Goal: Task Accomplishment & Management: Use online tool/utility

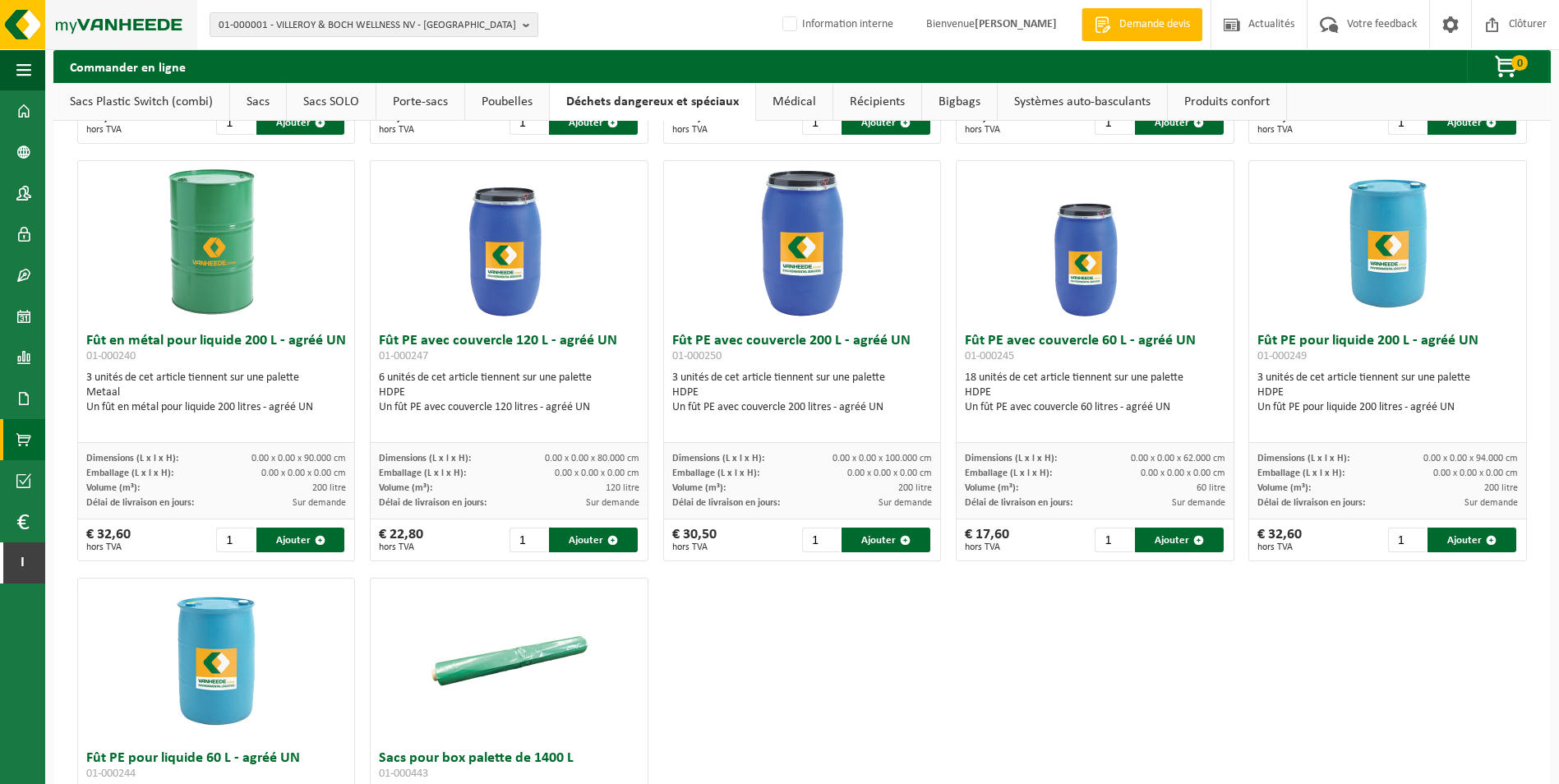
click at [20, 25] on img at bounding box center [98, 24] width 197 height 49
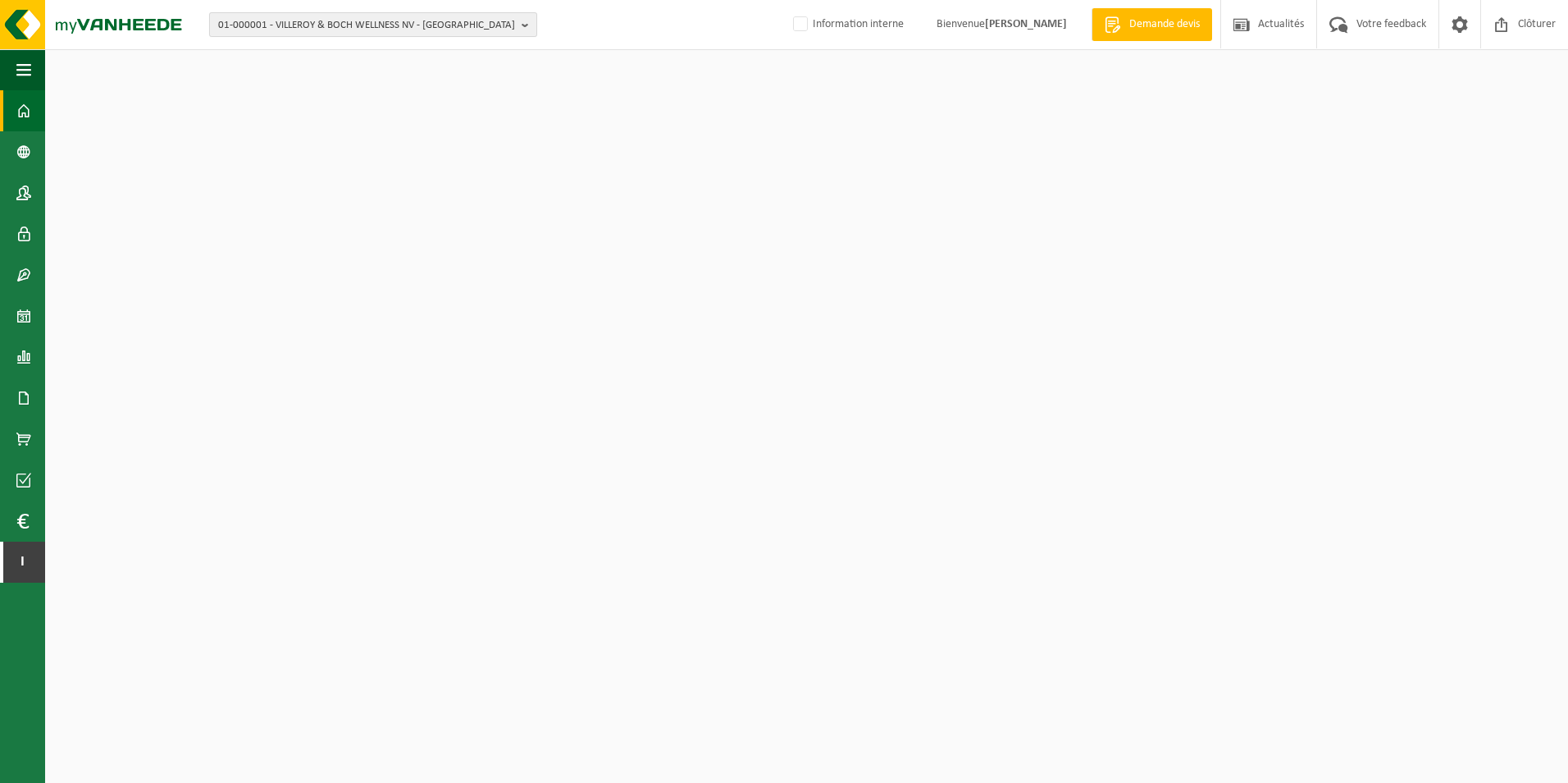
click at [278, 29] on span "01-000001 - VILLEROY & BOCH WELLNESS NV - ROESELARE" at bounding box center [366, 25] width 297 height 25
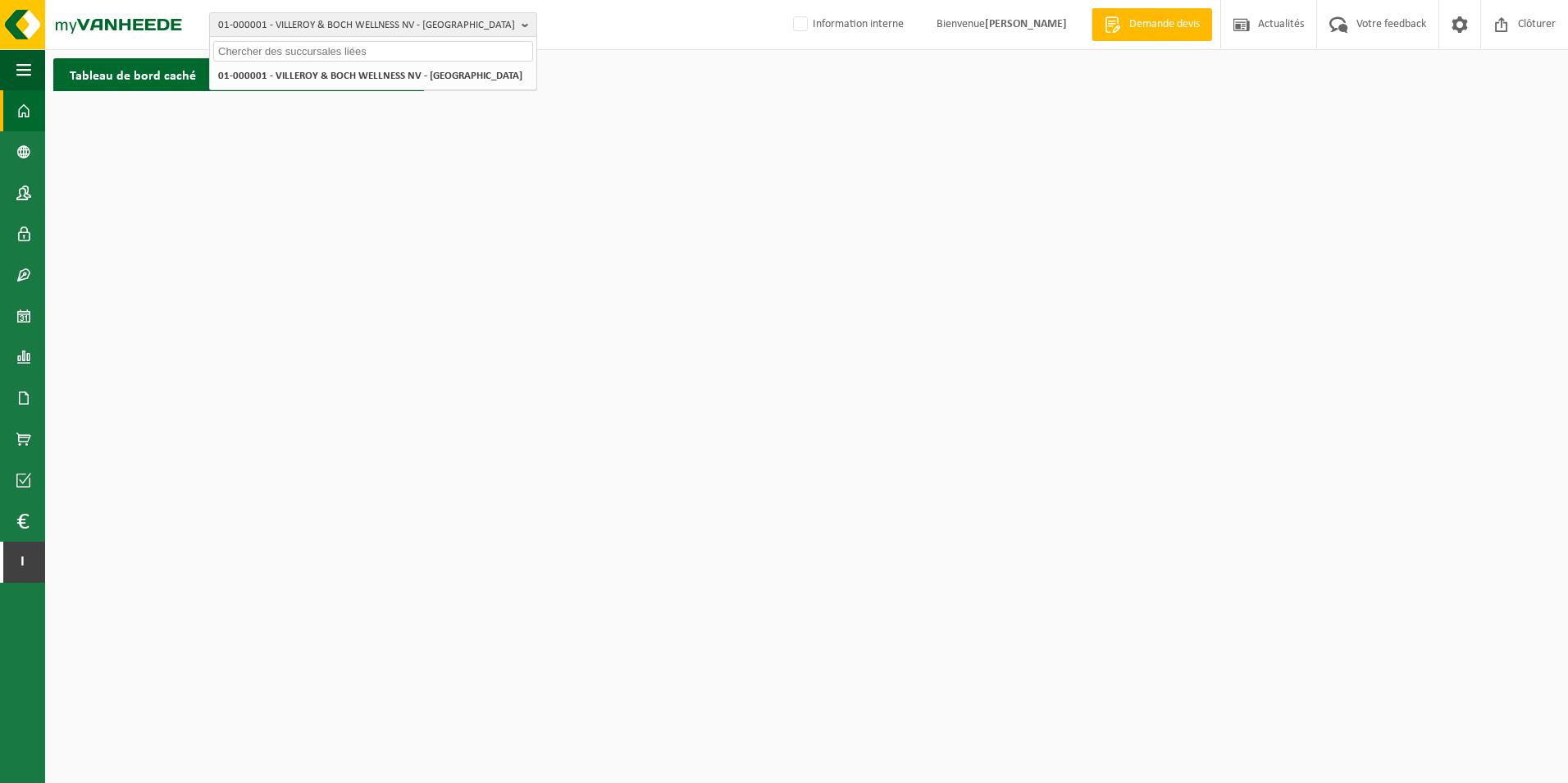
click at [306, 46] on input "text" at bounding box center [373, 51] width 320 height 20
paste input "10-926758"
type input "10-926758"
click at [368, 83] on li "10-926758 - DELTA SERVICE LOCATION - ERQUINGHEM LYS" at bounding box center [373, 76] width 320 height 20
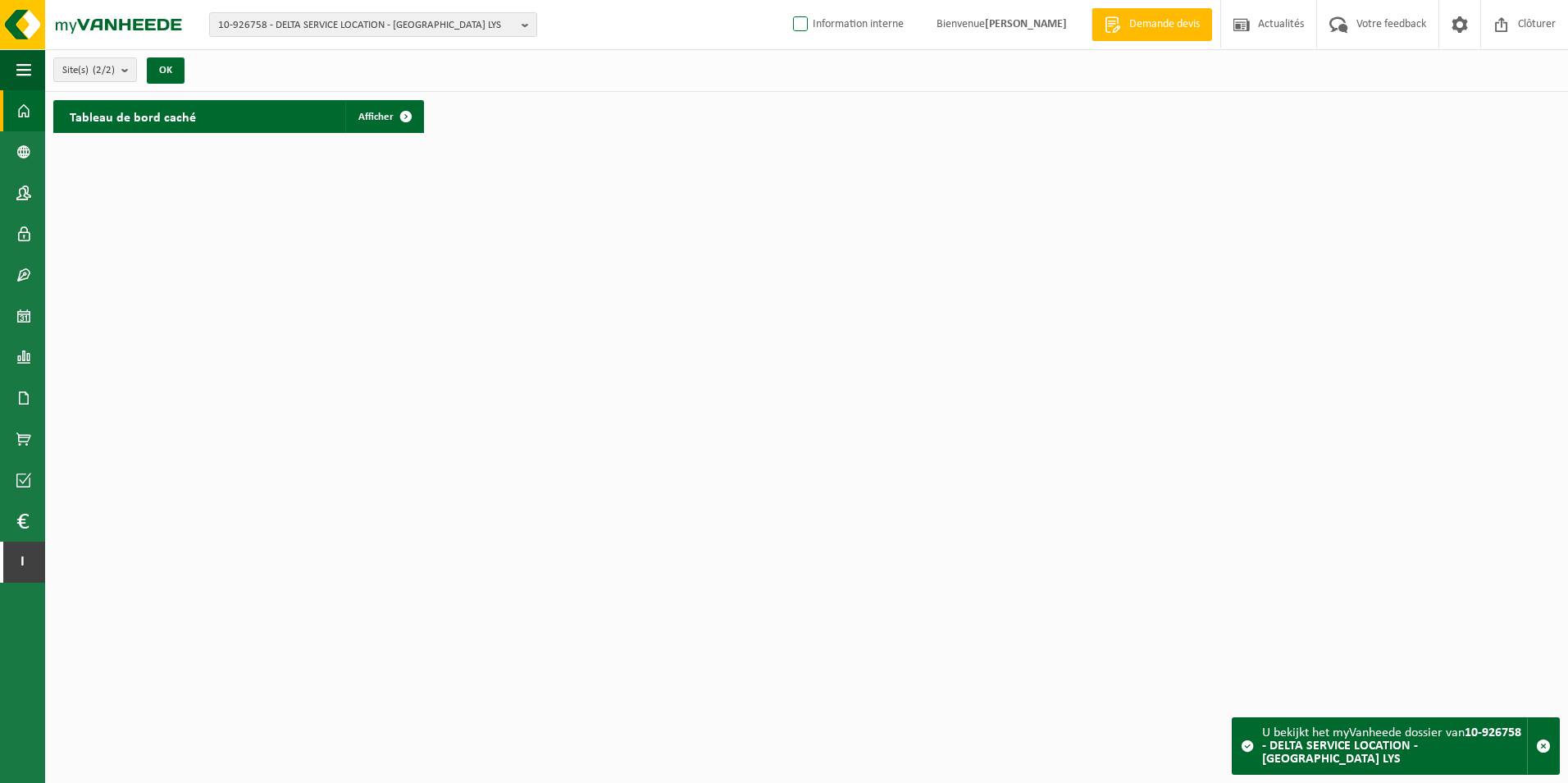
drag, startPoint x: 784, startPoint y: 10, endPoint x: 776, endPoint y: 18, distance: 11.3
click at [784, 10] on span "Information interne" at bounding box center [845, 24] width 149 height 48
click at [790, 24] on label "Information interne" at bounding box center [847, 24] width 114 height 25
click at [786, 0] on input "Information interne" at bounding box center [786, -1] width 1 height 1
checkbox input "true"
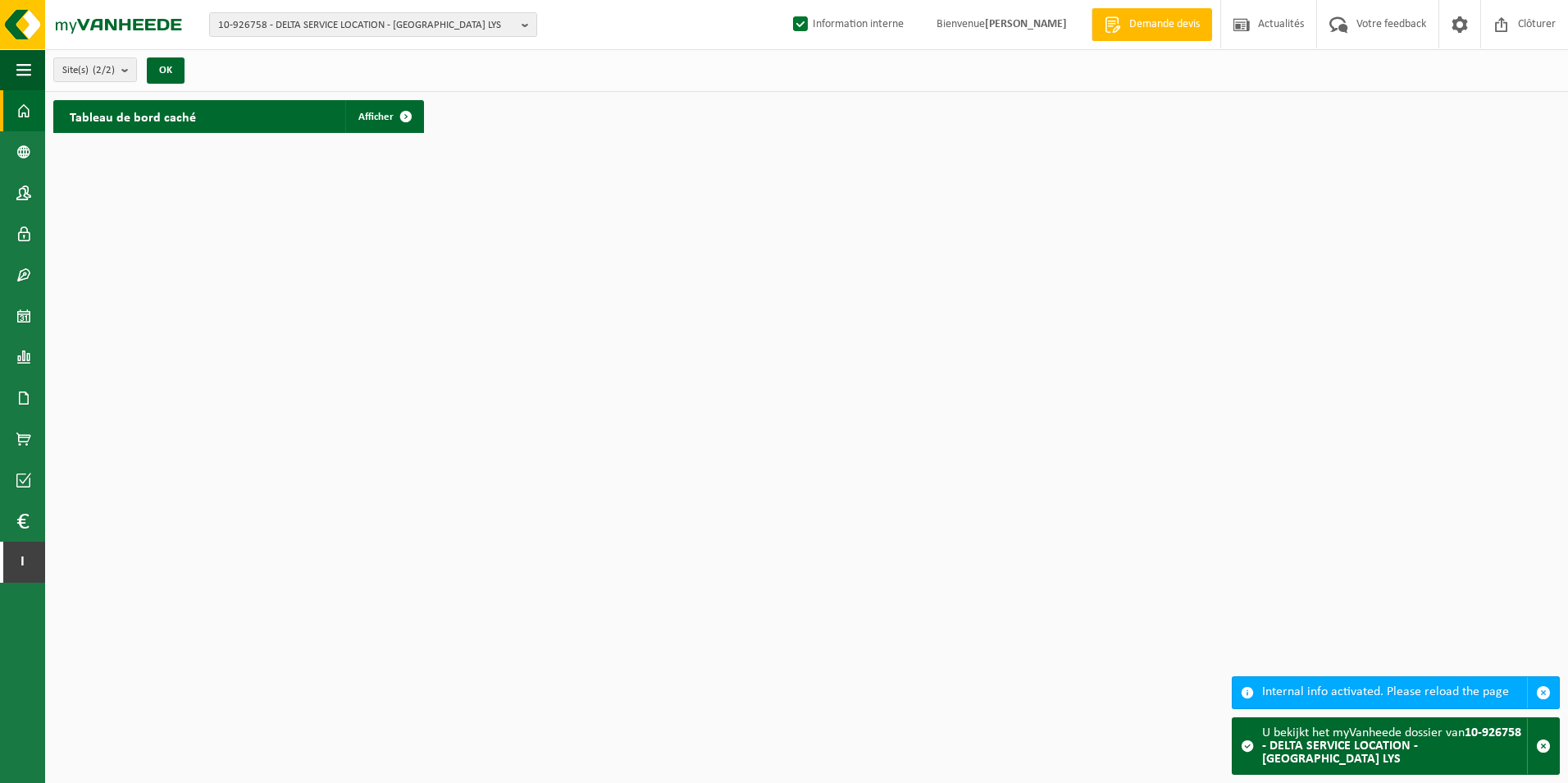
click at [259, 118] on div "Tableau de bord caché Afficher" at bounding box center [238, 116] width 371 height 32
click at [393, 118] on span at bounding box center [405, 116] width 32 height 32
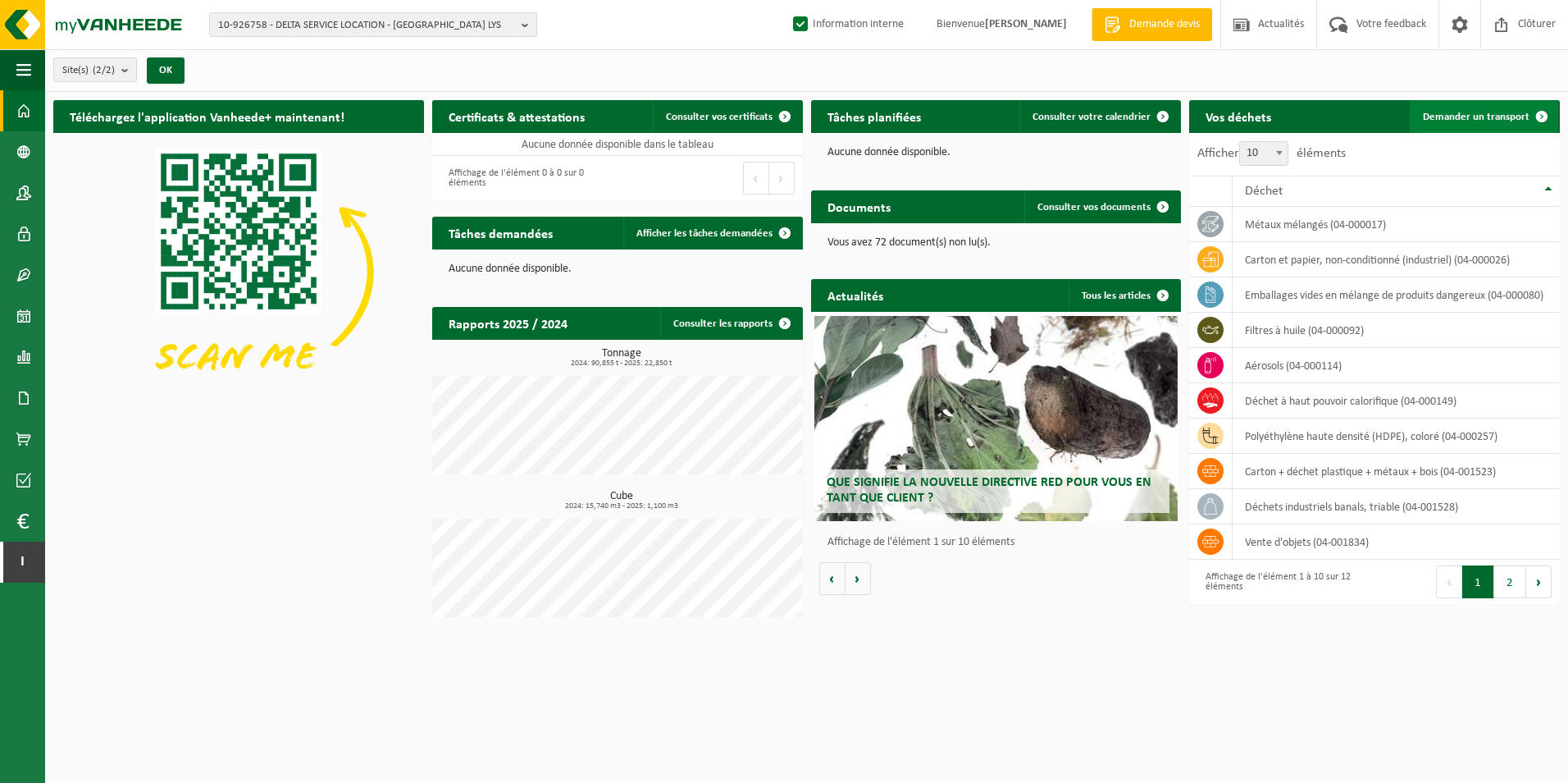
click at [1469, 125] on link "Demander un transport" at bounding box center [1484, 116] width 148 height 32
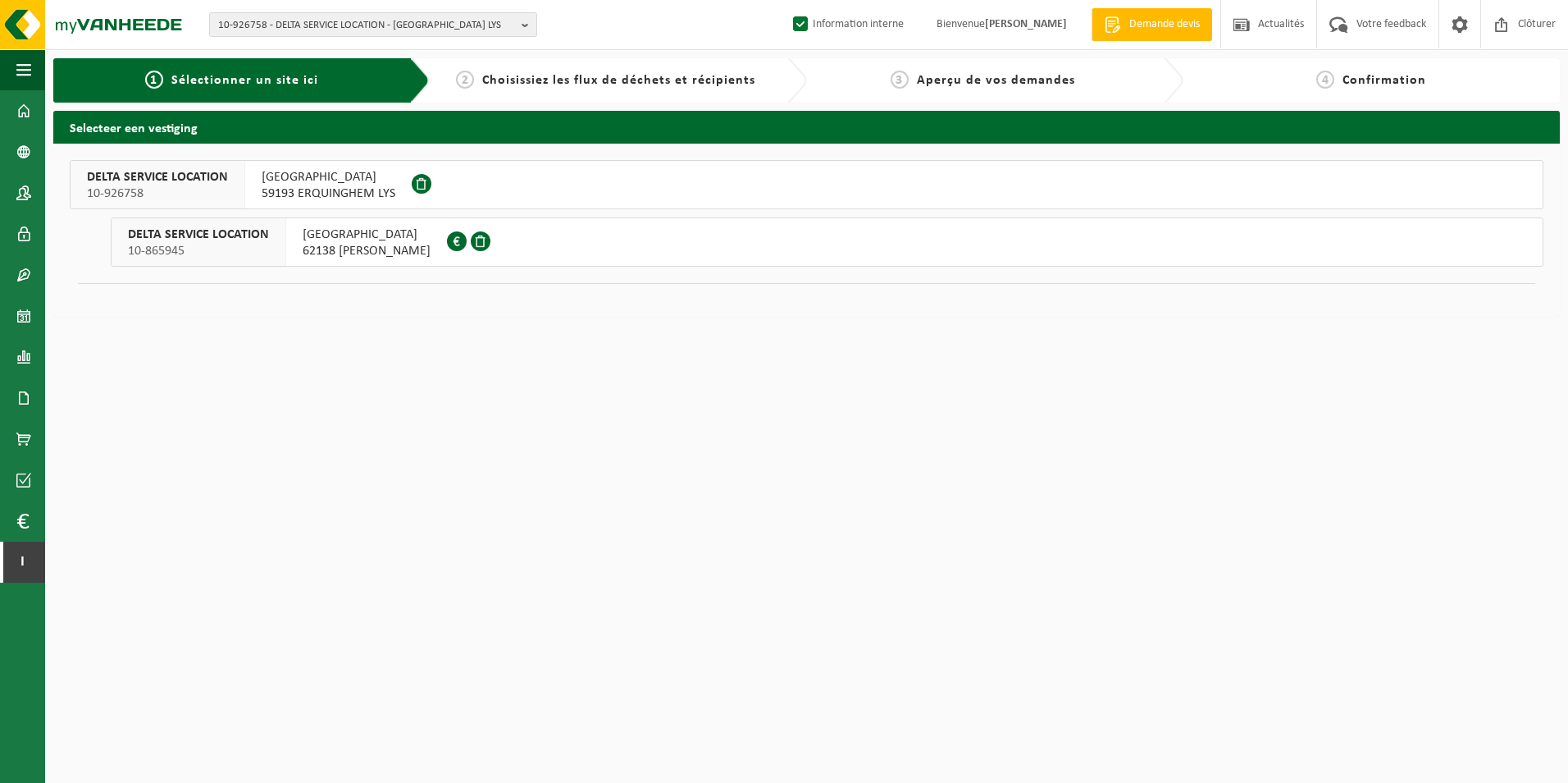
click at [416, 177] on span at bounding box center [421, 183] width 19 height 19
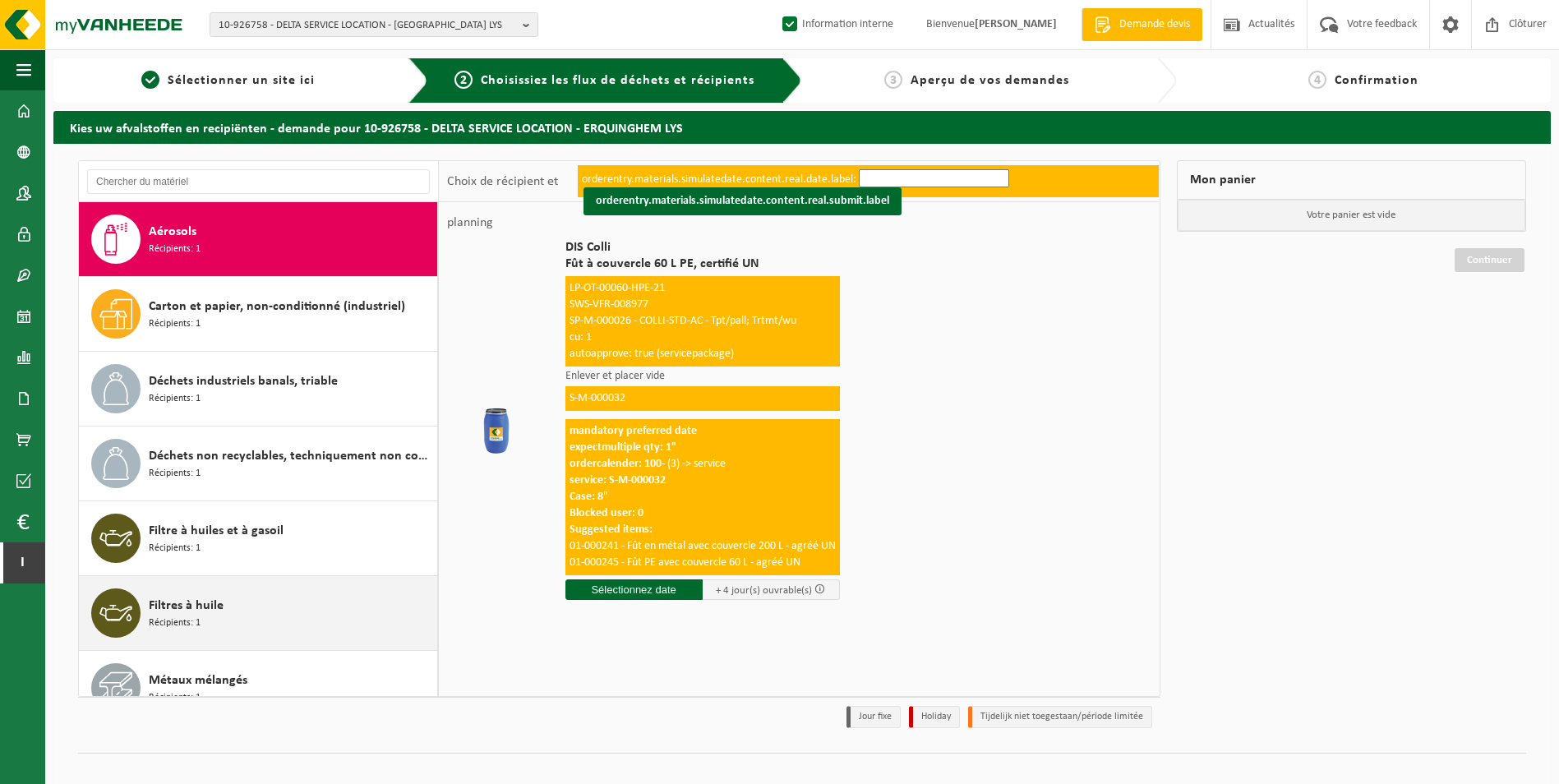
click at [280, 599] on div "Filtres à huile Récipients: 1" at bounding box center [291, 612] width 284 height 49
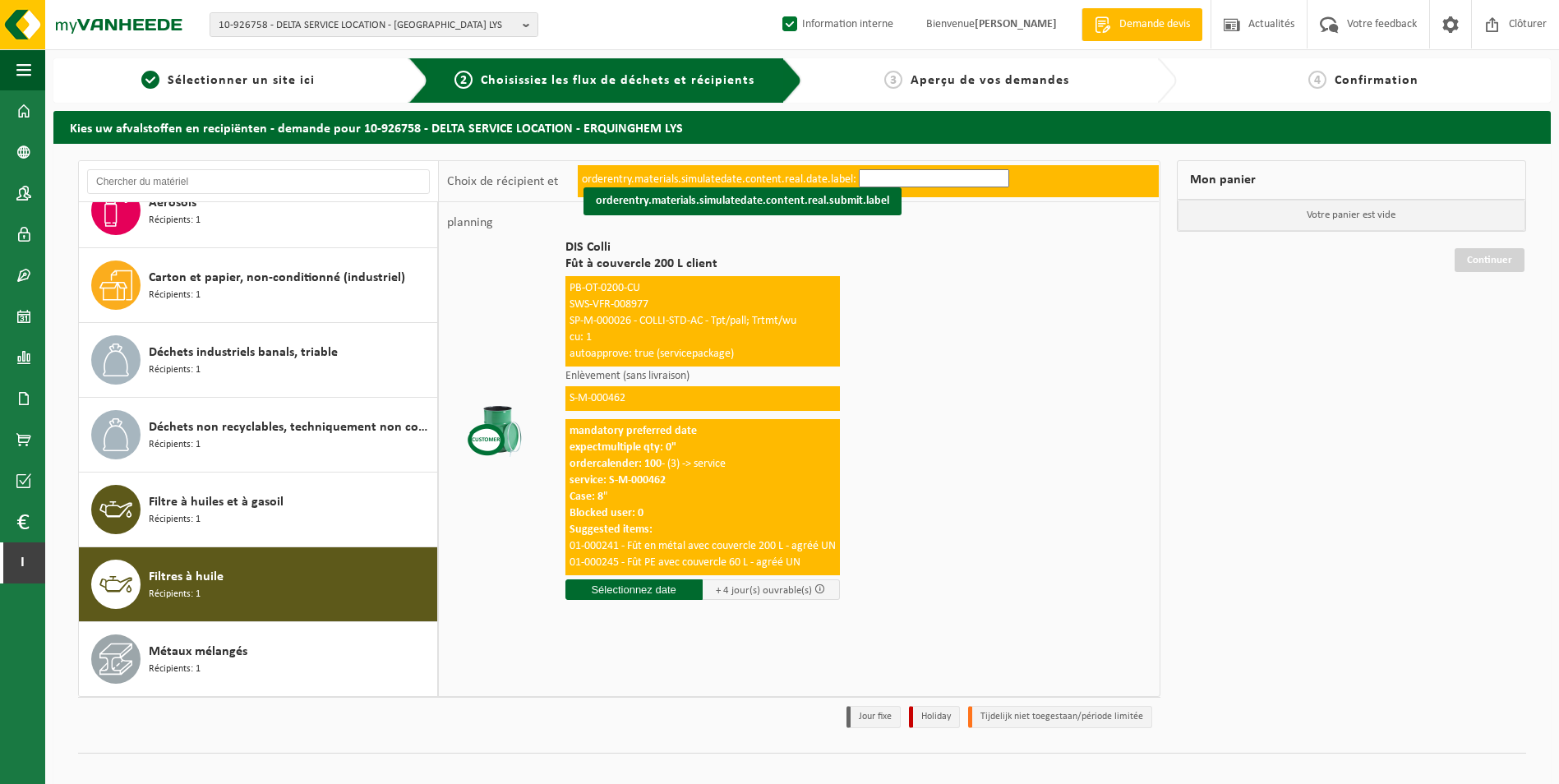
click at [672, 591] on input "text" at bounding box center [634, 589] width 138 height 20
click at [681, 714] on div "10" at bounding box center [695, 709] width 29 height 26
type input "à partir de 2025-10-10"
click at [691, 616] on input "2" at bounding box center [634, 619] width 138 height 21
click at [691, 616] on input "3" at bounding box center [634, 619] width 138 height 21
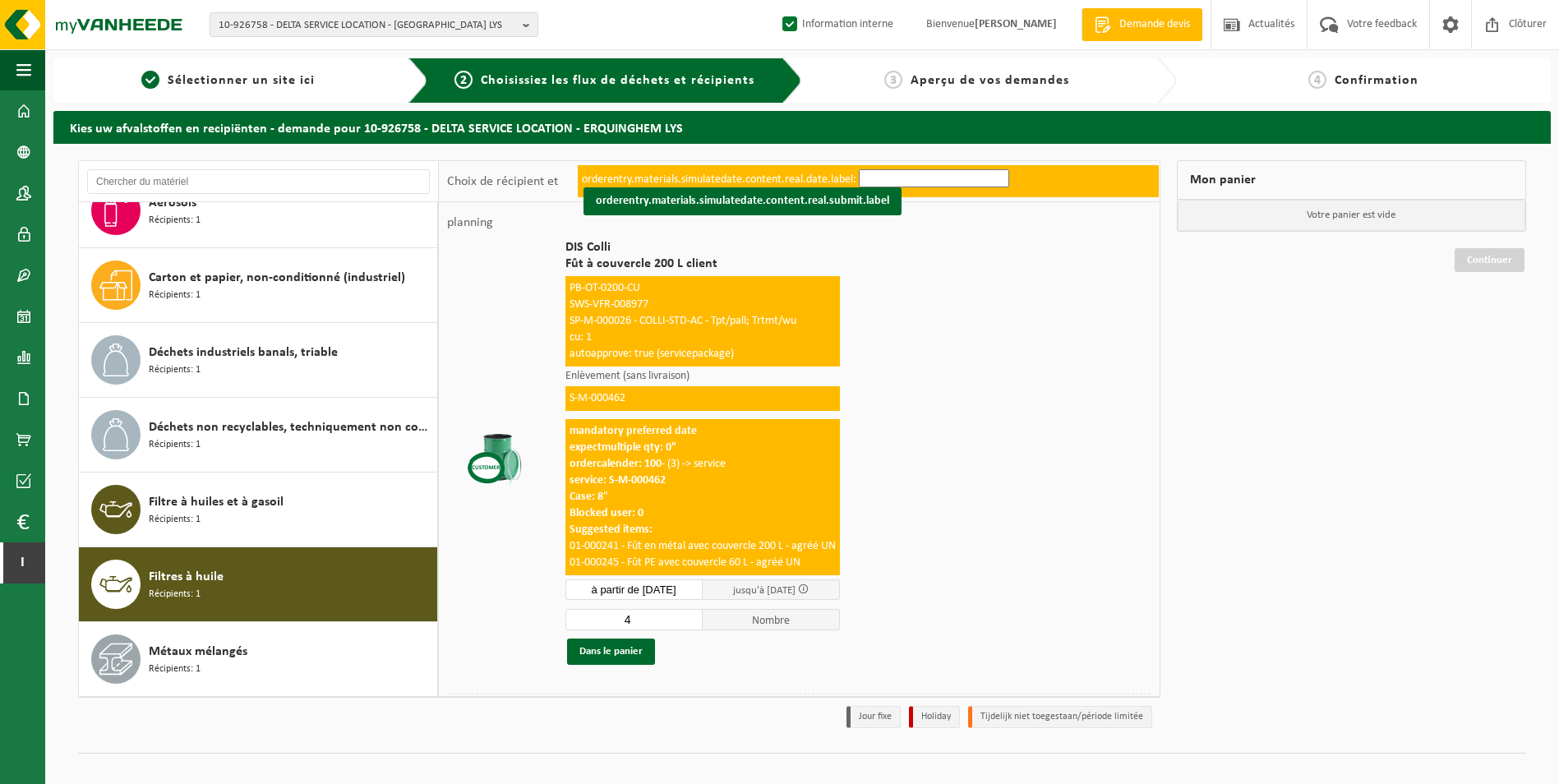
type input "4"
click at [691, 616] on input "4" at bounding box center [634, 619] width 138 height 21
click at [599, 657] on button "Dans le panier" at bounding box center [610, 651] width 88 height 26
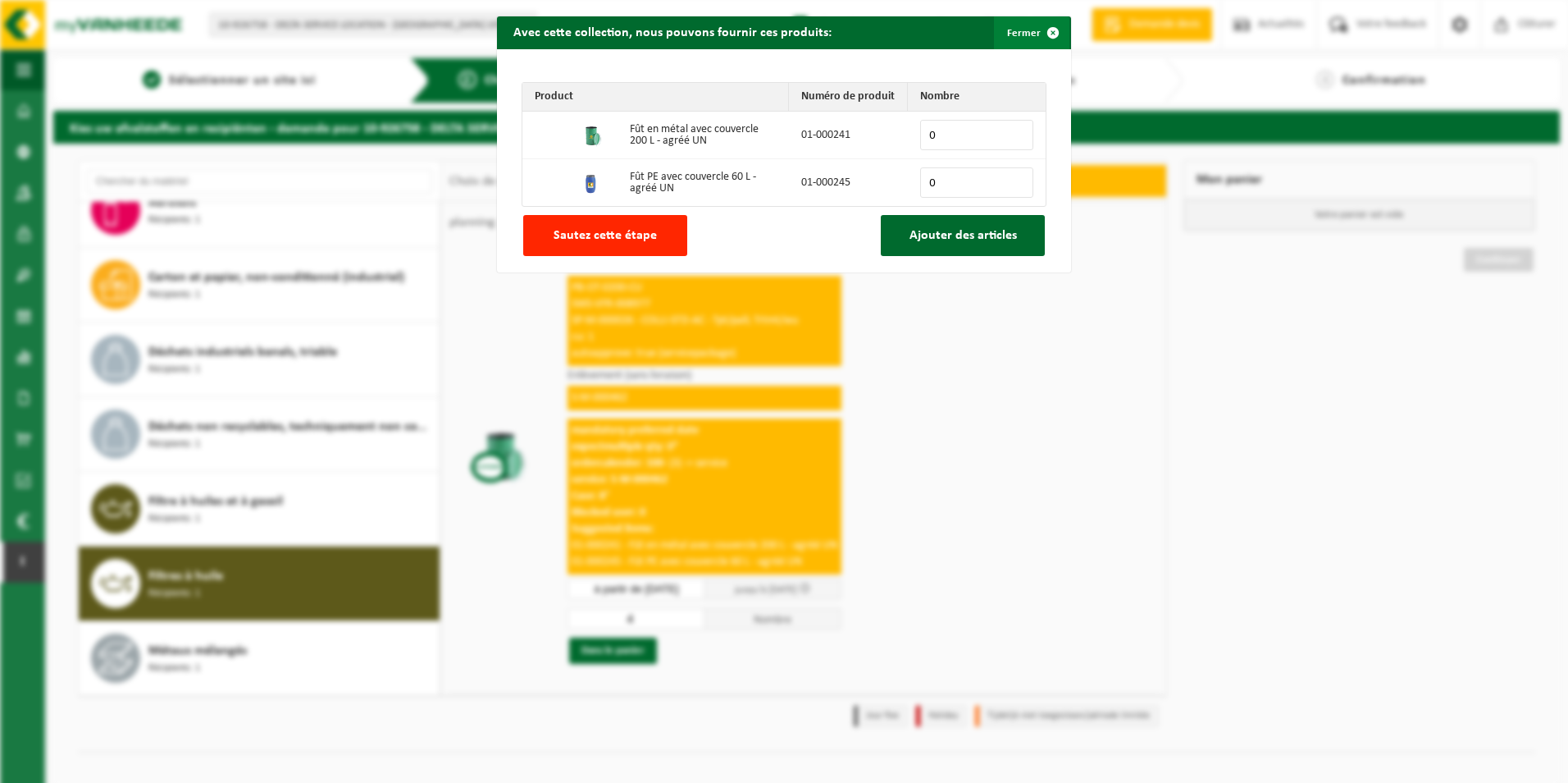
click at [1056, 30] on span "button" at bounding box center [1052, 32] width 32 height 32
